Goal: Information Seeking & Learning: Find specific fact

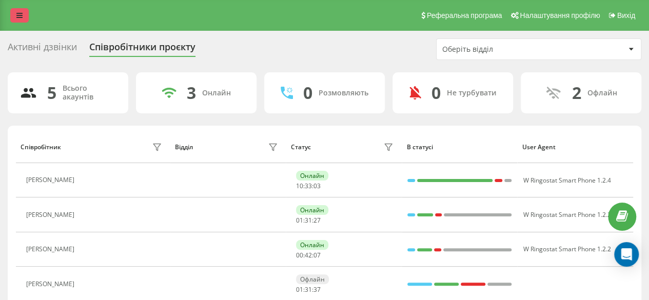
click at [22, 16] on icon at bounding box center [19, 15] width 6 height 7
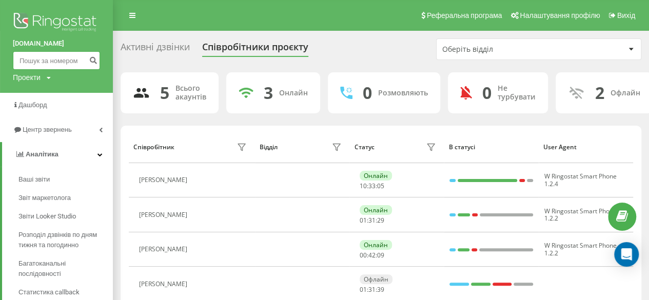
click at [49, 61] on input at bounding box center [56, 60] width 87 height 18
paste input "380983724747"
type input "380983724747"
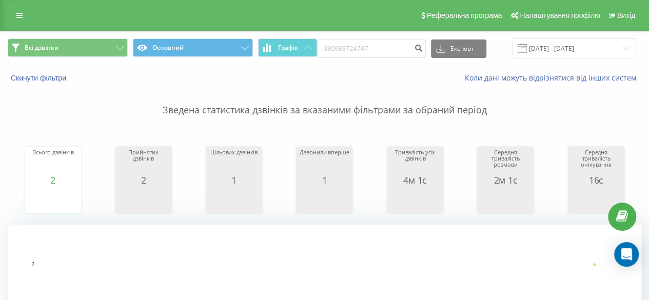
scroll to position [449, 0]
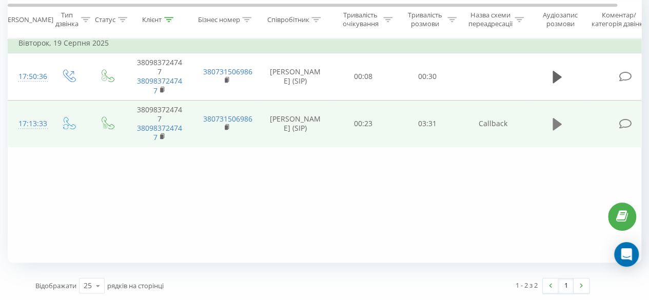
click at [555, 117] on icon at bounding box center [557, 124] width 9 height 14
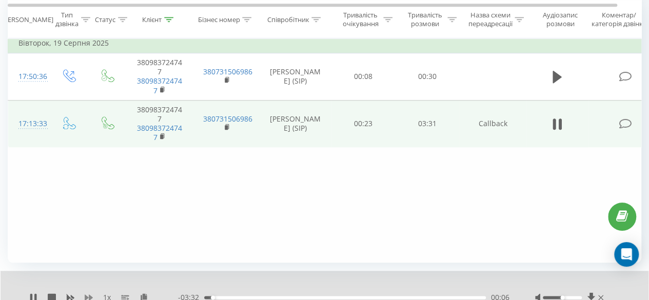
click at [86, 297] on icon at bounding box center [89, 297] width 8 height 6
click at [97, 292] on div "1.25 x" at bounding box center [103, 297] width 149 height 10
click at [89, 295] on icon at bounding box center [89, 297] width 8 height 6
click at [555, 125] on icon at bounding box center [554, 124] width 3 height 11
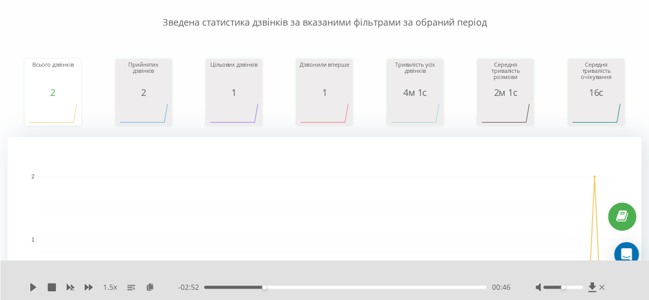
scroll to position [0, 0]
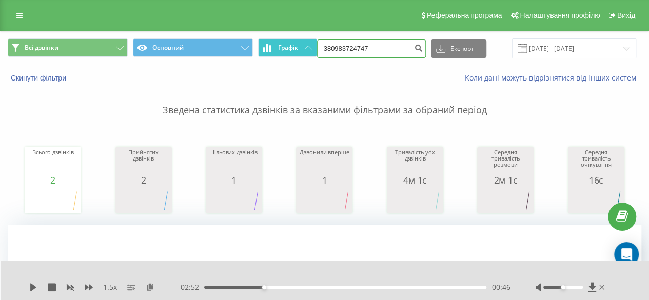
drag, startPoint x: 380, startPoint y: 42, endPoint x: 302, endPoint y: 52, distance: 78.7
click at [302, 52] on div "Всі дзвінки Основний Графік 380983724747 Експорт .csv .xls .xlsx 21.05.2025 - 2…" at bounding box center [325, 48] width 634 height 20
paste input "672493331"
type input "380672493331"
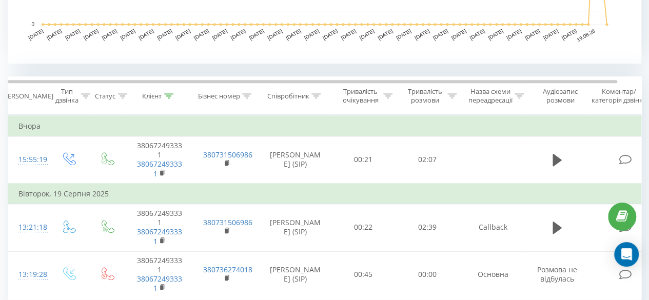
scroll to position [449, 0]
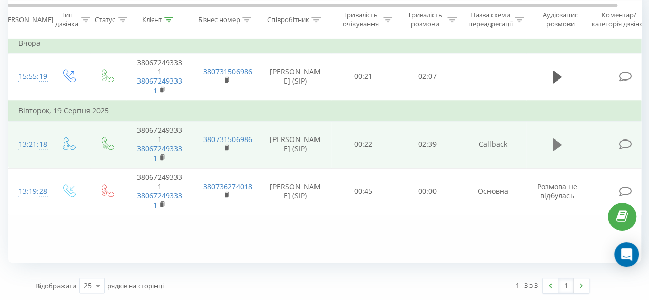
click at [554, 142] on icon at bounding box center [557, 145] width 9 height 12
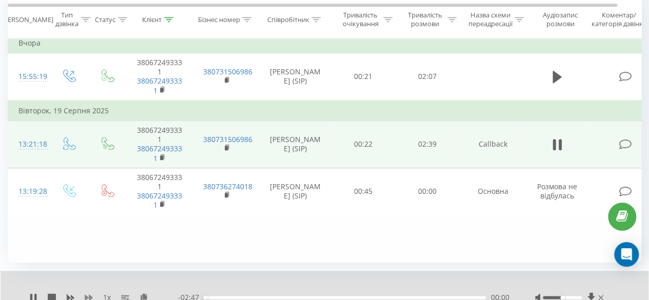
click at [87, 296] on icon at bounding box center [89, 297] width 8 height 6
